Goal: Find specific page/section: Find specific page/section

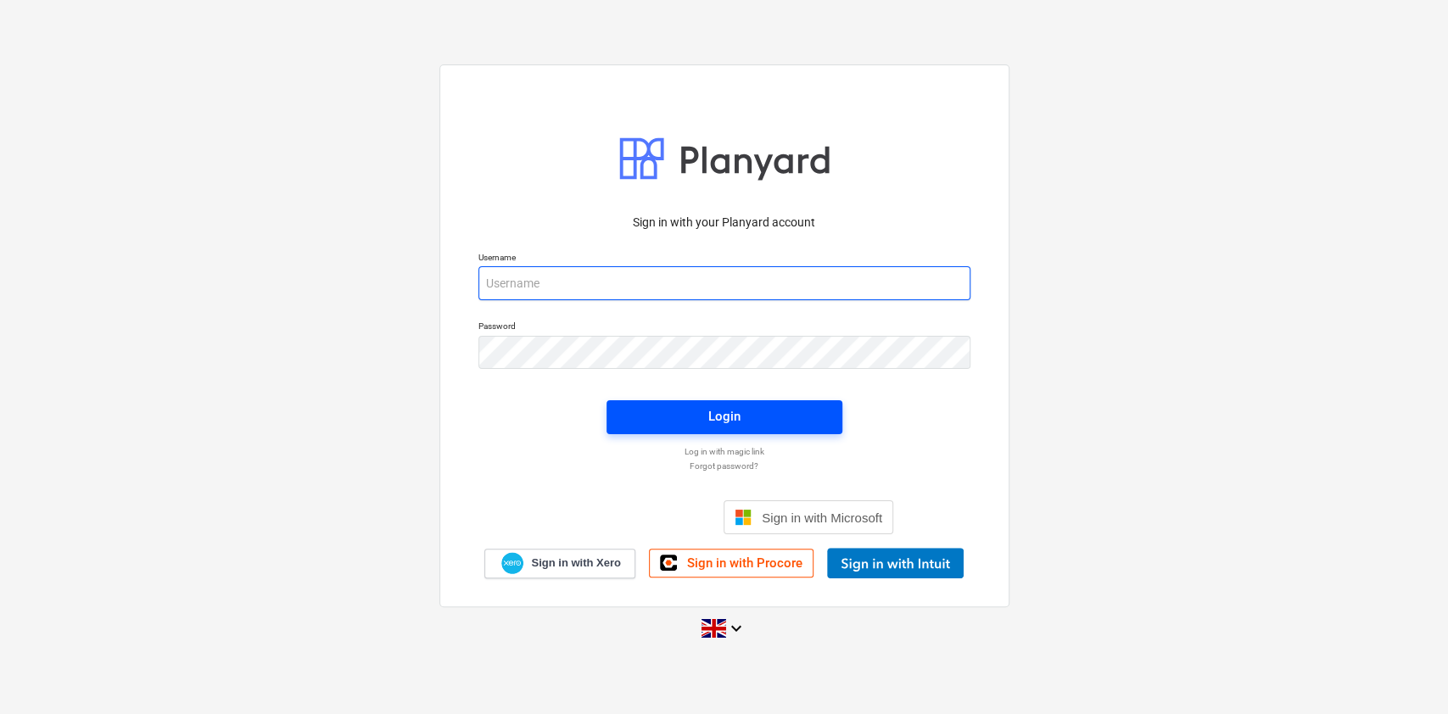
type input "[PERSON_NAME][EMAIL_ADDRESS][PERSON_NAME][DOMAIN_NAME]"
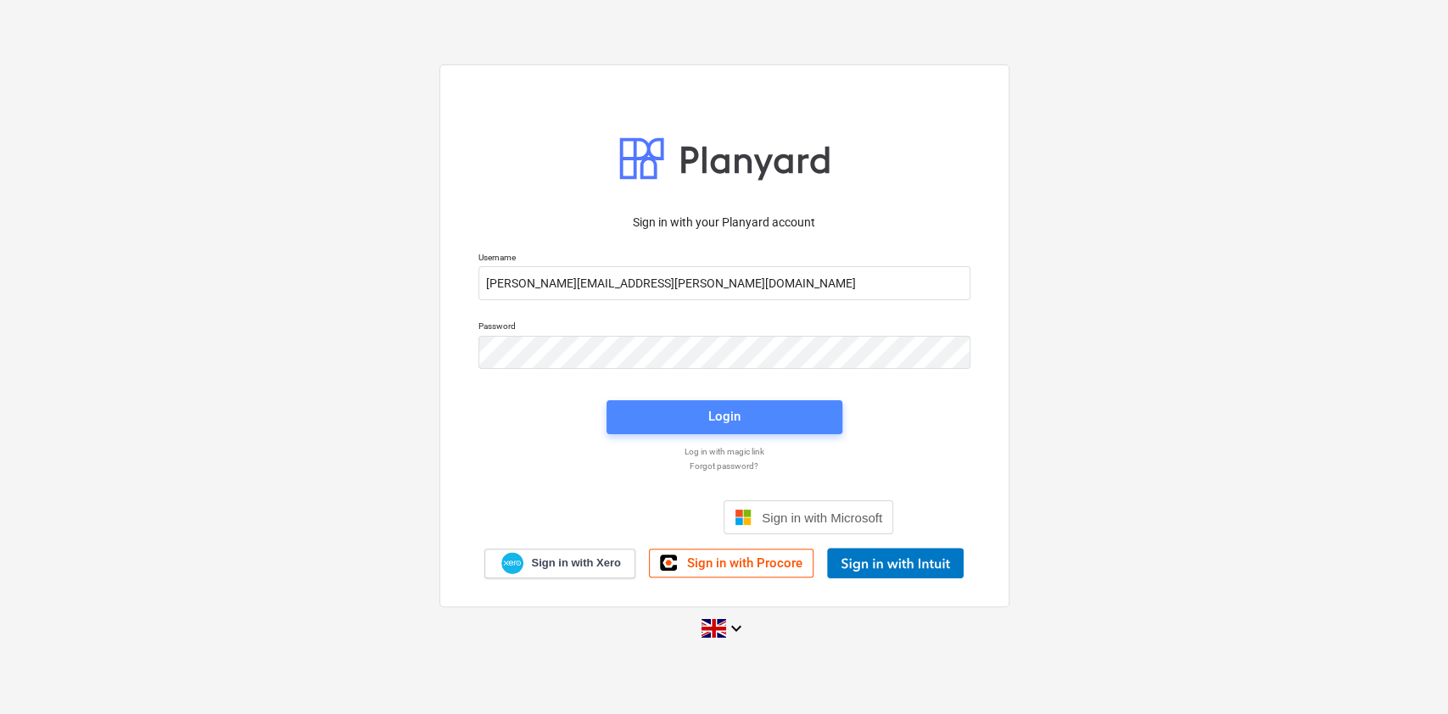
click at [721, 412] on div "Login" at bounding box center [724, 416] width 32 height 22
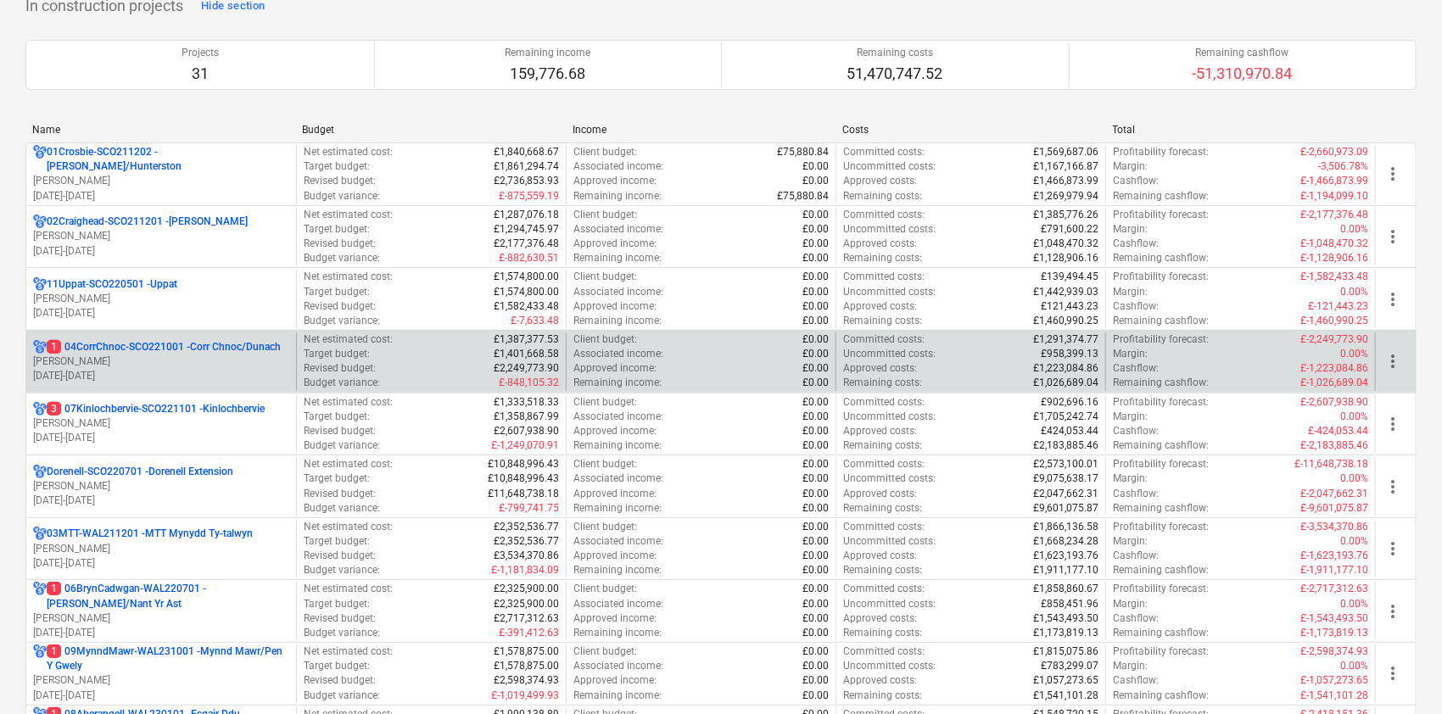
scroll to position [133, 0]
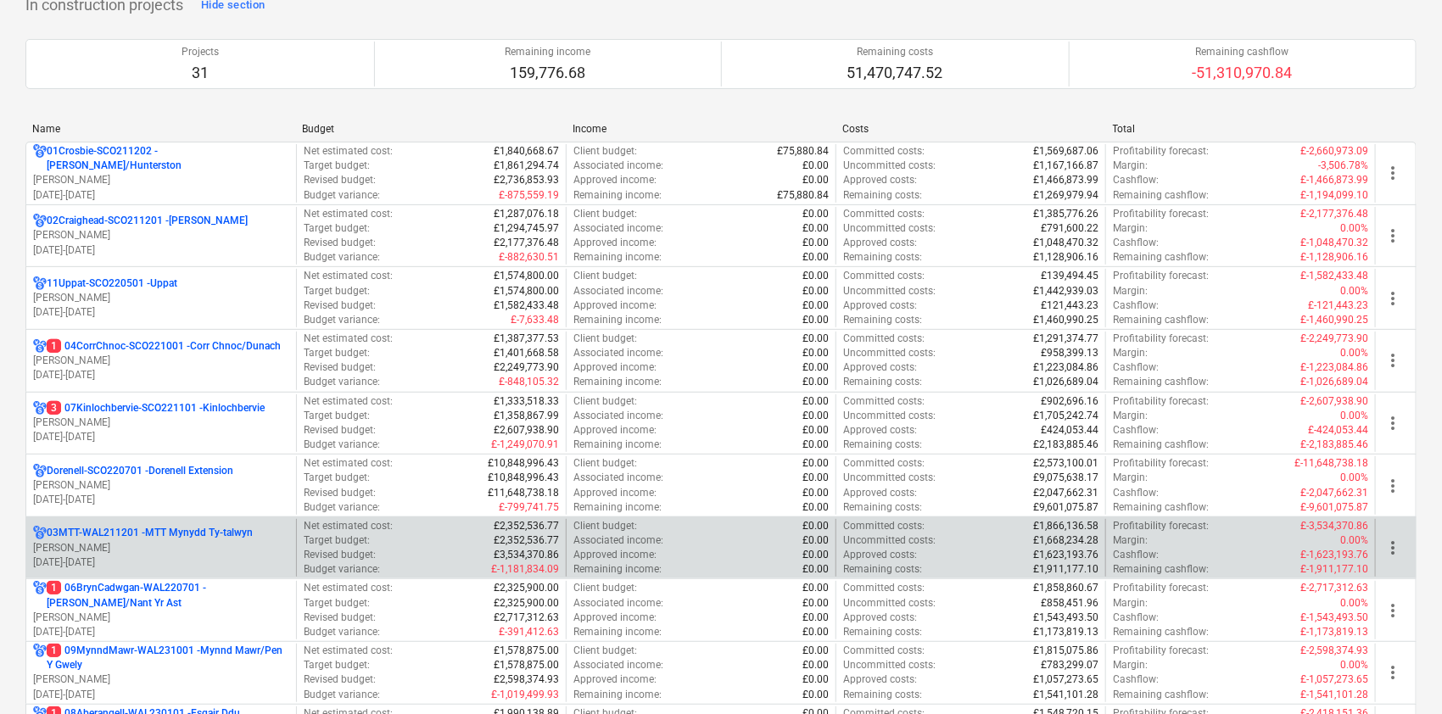
click at [143, 528] on p "03MTT-WAL211201 - MTT Mynydd Ty-[GEOGRAPHIC_DATA]" at bounding box center [150, 533] width 206 height 14
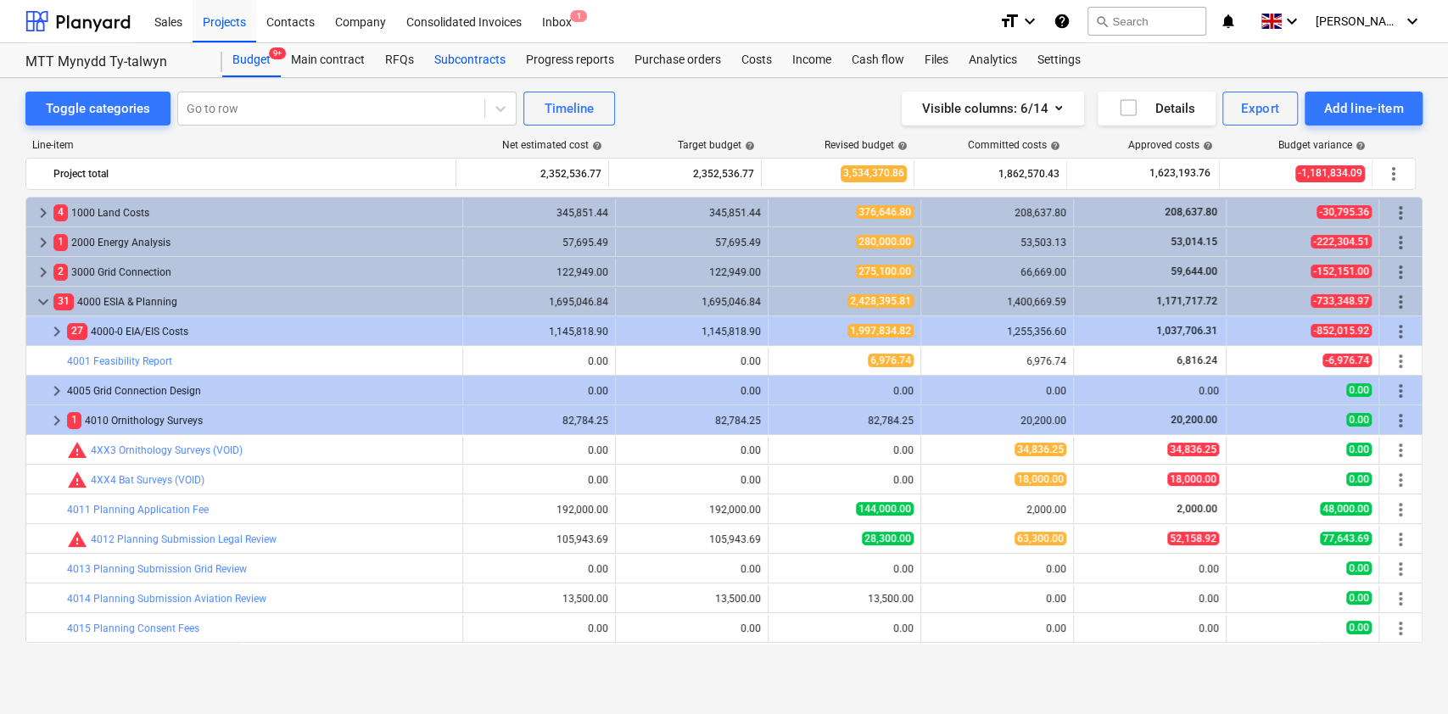
click at [480, 55] on div "Subcontracts" at bounding box center [470, 60] width 92 height 34
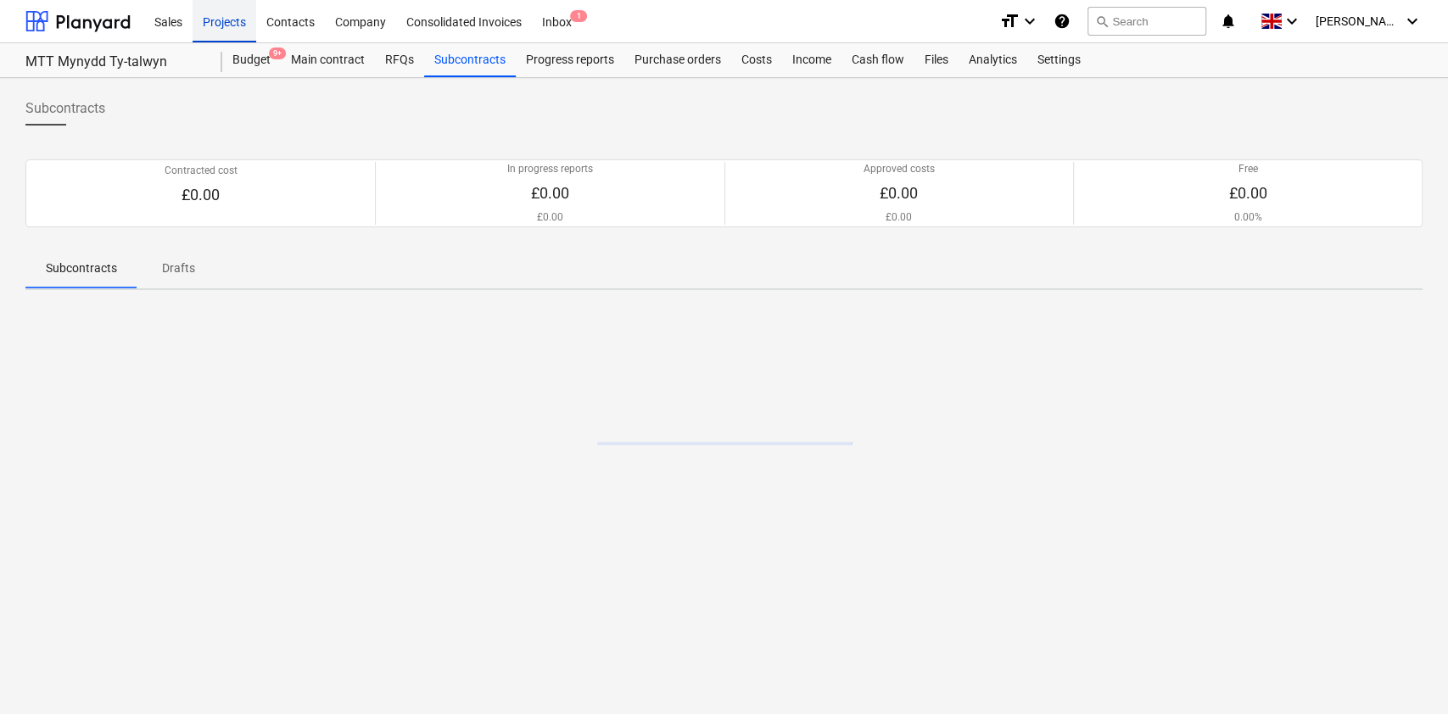
click at [229, 24] on div "Projects" at bounding box center [225, 20] width 64 height 43
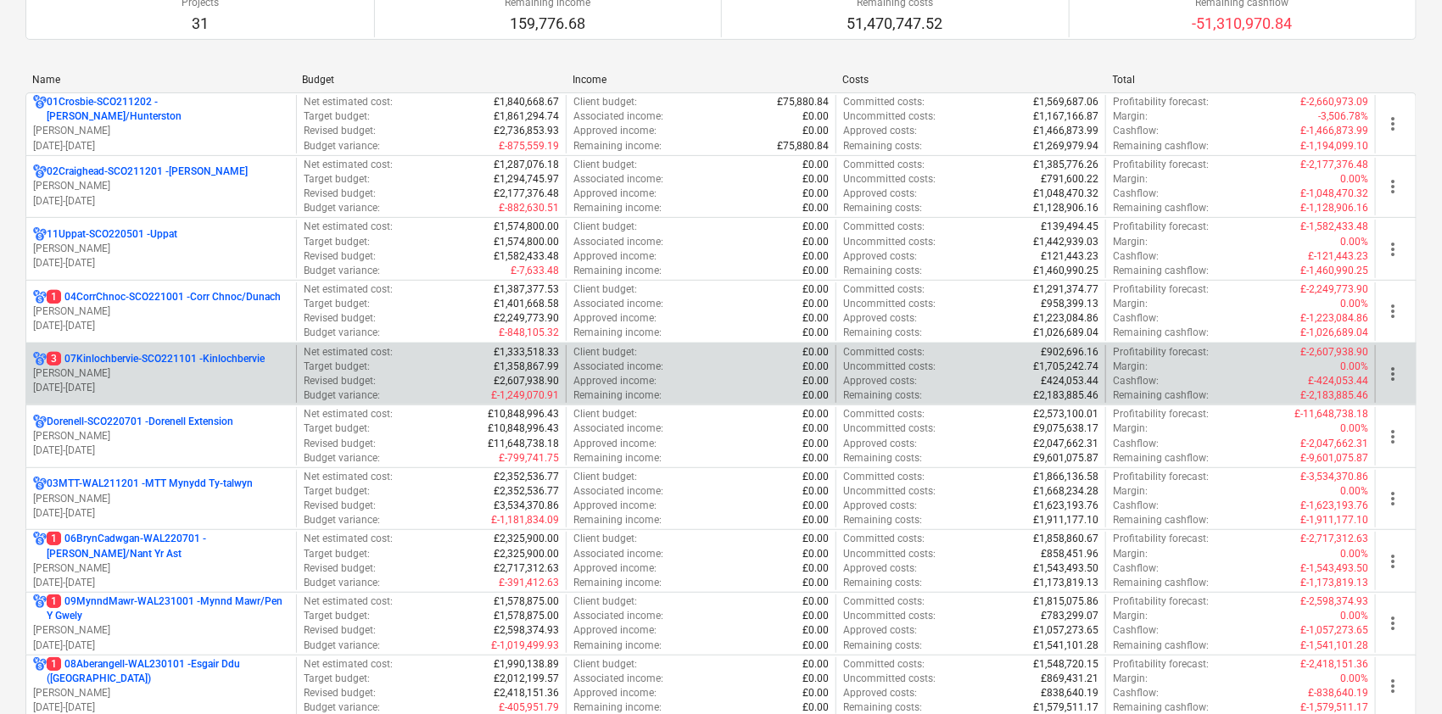
scroll to position [183, 0]
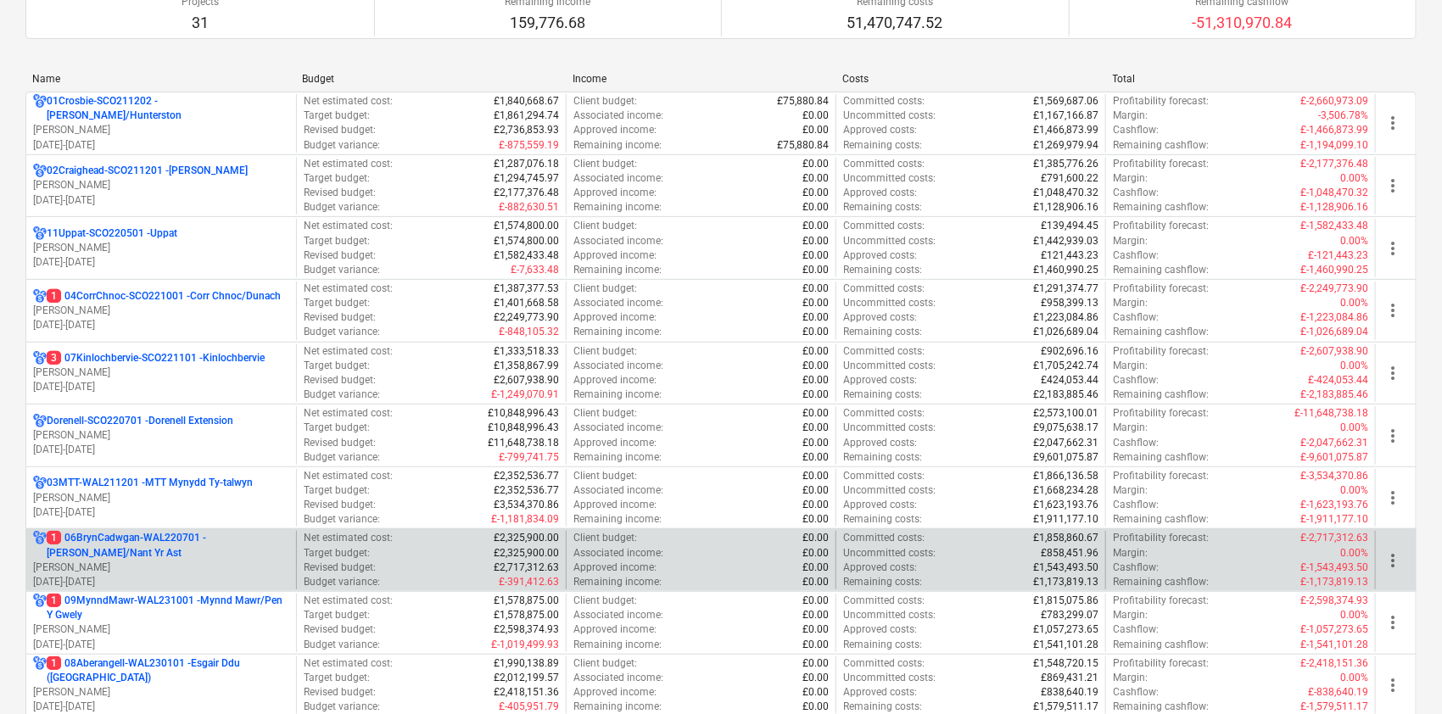
click at [129, 543] on p "1 06BrynCadwgan-WAL220701 - [PERSON_NAME]/Nant Yr Ast" at bounding box center [168, 545] width 243 height 29
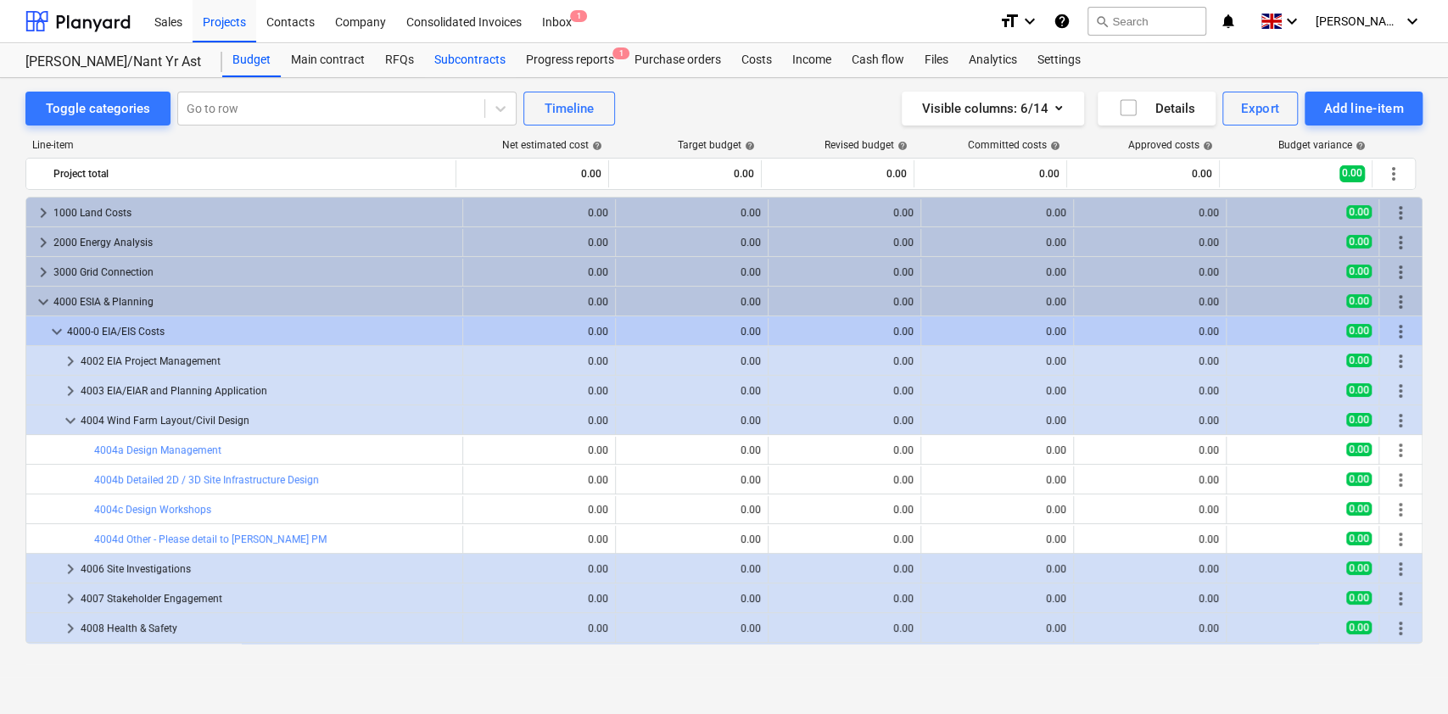
click at [469, 68] on div "Subcontracts" at bounding box center [470, 60] width 92 height 34
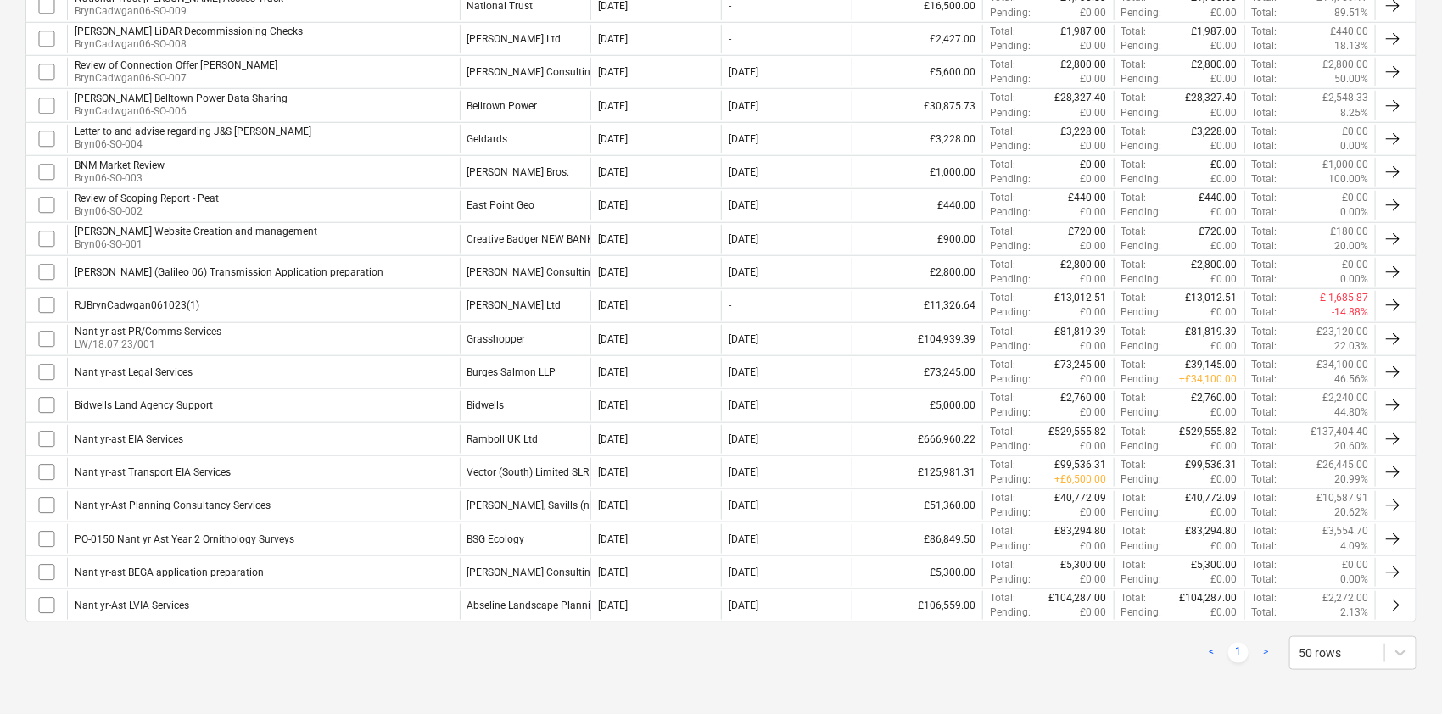
scroll to position [642, 0]
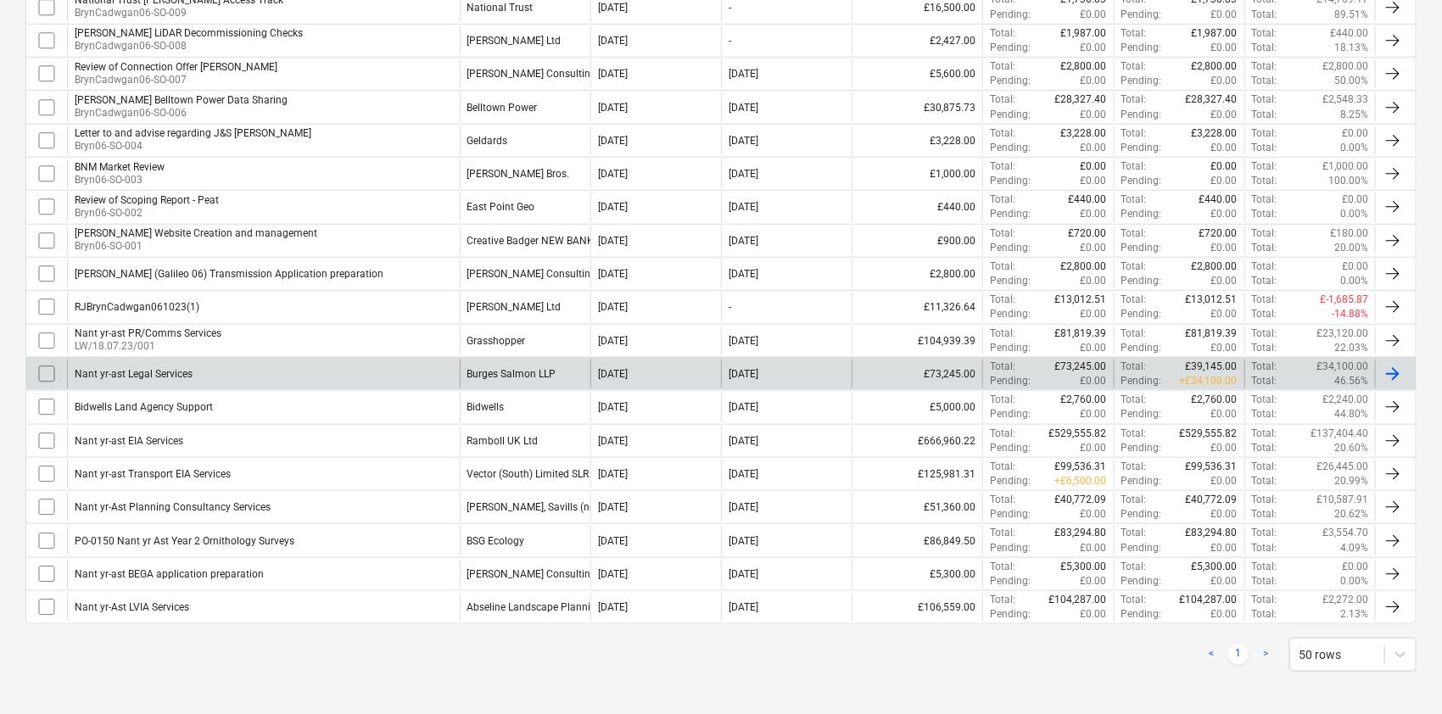
click at [410, 372] on div "Nant yr-ast Legal Services" at bounding box center [263, 374] width 393 height 29
